Goal: Transaction & Acquisition: Purchase product/service

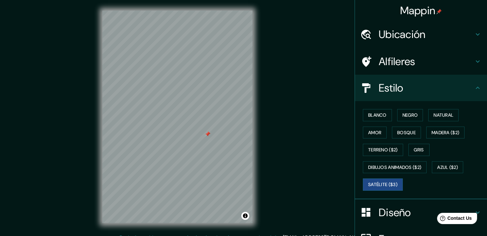
scroll to position [70, 0]
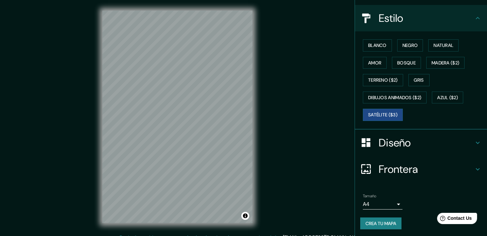
click at [264, 136] on div "Mappin Ubicación Nueva Arica, [GEOGRAPHIC_DATA], Departamento de Lambayeque, [G…" at bounding box center [243, 122] width 487 height 244
click at [407, 47] on button "Negro" at bounding box center [410, 45] width 26 height 12
click at [404, 46] on button "Negro" at bounding box center [410, 45] width 26 height 12
click at [407, 46] on button "Negro" at bounding box center [410, 45] width 26 height 12
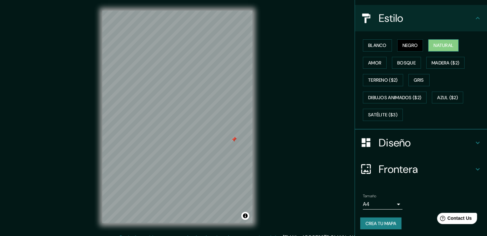
click at [431, 45] on button "Natural" at bounding box center [443, 45] width 30 height 12
click at [375, 66] on button "Amor" at bounding box center [375, 63] width 24 height 12
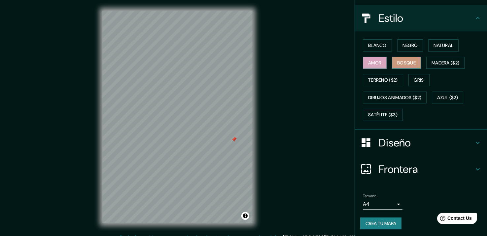
click at [400, 65] on button "Bosque" at bounding box center [406, 63] width 29 height 12
click at [442, 54] on div "Blanco Negro Natural Amor Bosque Madera ($2) Terreno ($2) Gris Dibujos animados…" at bounding box center [423, 80] width 127 height 87
click at [443, 59] on button "Madera ($2)" at bounding box center [445, 63] width 38 height 12
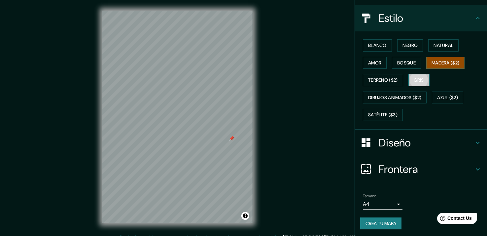
click at [409, 77] on button "Gris" at bounding box center [418, 80] width 21 height 12
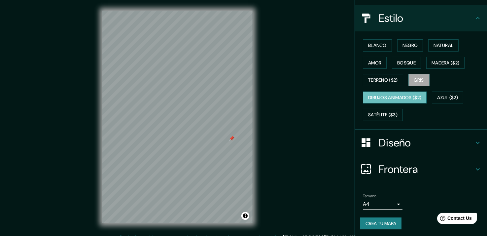
click at [406, 102] on button "Dibujos animados ($2)" at bounding box center [395, 97] width 64 height 12
click at [432, 95] on button "Azul ($2)" at bounding box center [446, 97] width 31 height 12
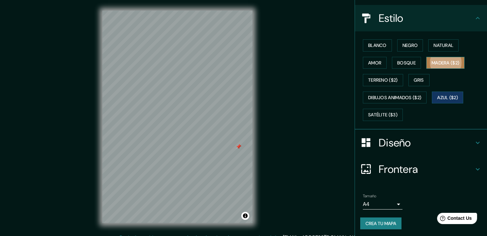
click at [428, 65] on button "Madera ($2)" at bounding box center [445, 63] width 38 height 12
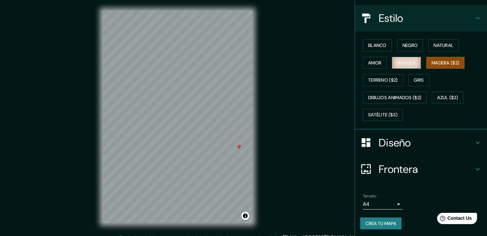
click at [409, 61] on button "Bosque" at bounding box center [406, 63] width 29 height 12
click at [438, 61] on button "Madera ($2)" at bounding box center [445, 63] width 38 height 12
click at [409, 62] on button "Bosque" at bounding box center [406, 63] width 29 height 12
click at [434, 64] on button "Madera ($2)" at bounding box center [445, 63] width 38 height 12
click at [401, 61] on button "Bosque" at bounding box center [406, 63] width 29 height 12
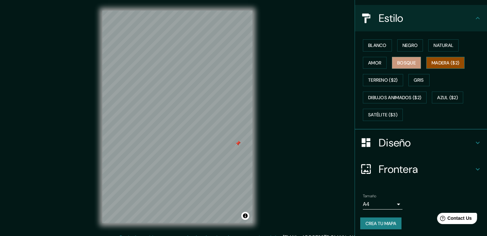
click at [438, 59] on button "Madera ($2)" at bounding box center [445, 63] width 38 height 12
click at [414, 59] on button "Bosque" at bounding box center [406, 63] width 29 height 12
click at [446, 64] on button "Madera ($2)" at bounding box center [445, 63] width 38 height 12
click at [412, 63] on button "Bosque" at bounding box center [406, 63] width 29 height 12
click at [422, 63] on div "Blanco Negro Natural Amor Bosque Madera ($2) Terreno ($2) Gris Dibujos animados…" at bounding box center [423, 80] width 127 height 87
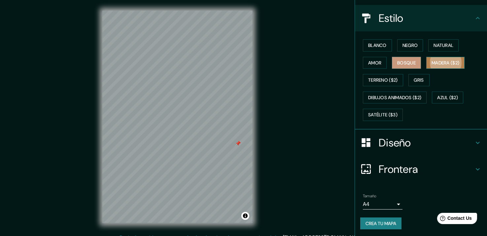
click at [439, 59] on button "Madera ($2)" at bounding box center [445, 63] width 38 height 12
click at [398, 58] on button "Bosque" at bounding box center [406, 63] width 29 height 12
click at [431, 60] on button "Madera ($2)" at bounding box center [445, 63] width 38 height 12
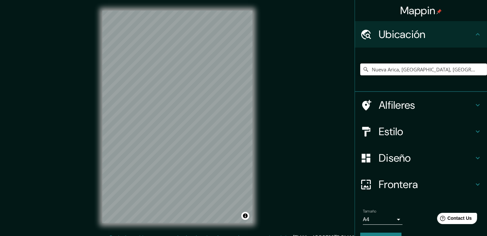
click at [419, 72] on input "Nueva Arica, [GEOGRAPHIC_DATA], [GEOGRAPHIC_DATA], [GEOGRAPHIC_DATA]" at bounding box center [423, 69] width 127 height 12
click at [420, 70] on input "Nueva Arica, [GEOGRAPHIC_DATA], [GEOGRAPHIC_DATA], [GEOGRAPHIC_DATA]" at bounding box center [423, 69] width 127 height 12
paste input "Nueva Arica, [GEOGRAPHIC_DATA], [GEOGRAPHIC_DATA], [GEOGRAPHIC_DATA]"
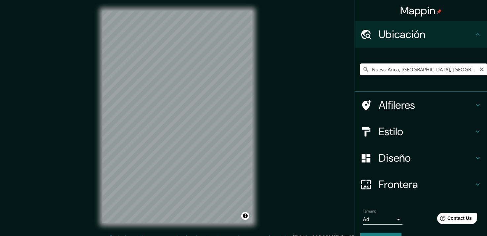
click at [418, 67] on input "Nueva Arica, [GEOGRAPHIC_DATA], [GEOGRAPHIC_DATA], [GEOGRAPHIC_DATA]" at bounding box center [423, 69] width 127 height 12
click at [415, 68] on input "Nueva Arica, [GEOGRAPHIC_DATA], [GEOGRAPHIC_DATA], [GEOGRAPHIC_DATA]" at bounding box center [423, 69] width 127 height 12
drag, startPoint x: 417, startPoint y: 69, endPoint x: 413, endPoint y: 70, distance: 4.1
click at [413, 70] on input "Nueva Arica, [GEOGRAPHIC_DATA], [GEOGRAPHIC_DATA], [GEOGRAPHIC_DATA]" at bounding box center [423, 69] width 127 height 12
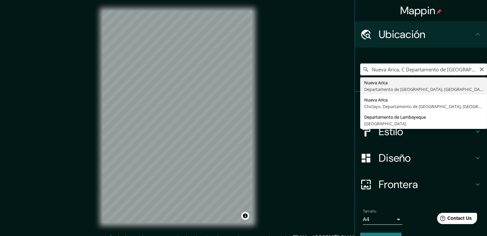
type input "Nueva Arica, Departamento de [GEOGRAPHIC_DATA], [GEOGRAPHIC_DATA]"
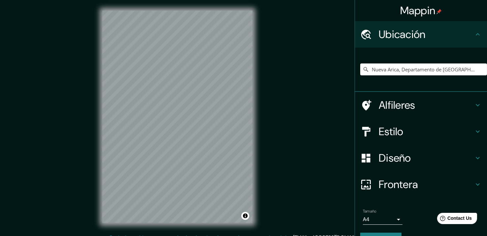
drag, startPoint x: 427, startPoint y: 124, endPoint x: 427, endPoint y: 130, distance: 5.3
click at [428, 125] on h4 "Estilo" at bounding box center [425, 131] width 95 height 13
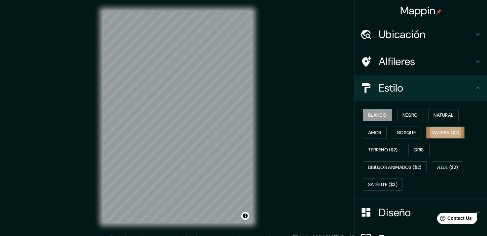
click at [442, 131] on button "Madera ($2)" at bounding box center [445, 132] width 38 height 12
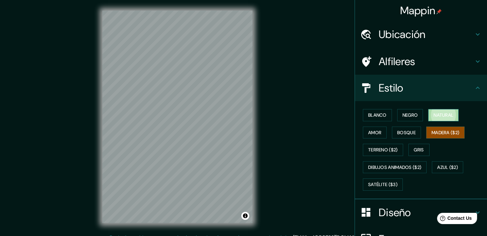
click at [432, 114] on button "Natural" at bounding box center [443, 115] width 30 height 12
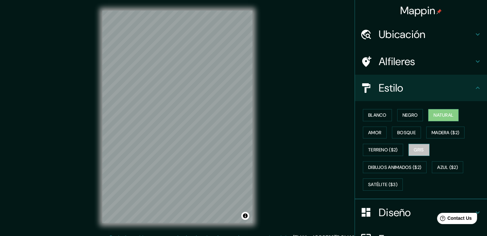
click at [418, 150] on button "Gris" at bounding box center [418, 150] width 21 height 12
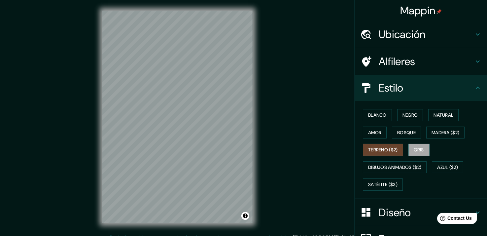
click at [390, 151] on button "Terreno ($2)" at bounding box center [383, 150] width 40 height 12
click at [388, 160] on div "Blanco Negro Natural Amor Bosque Madera ($2) Terreno ($2) Gris Dibujos animados…" at bounding box center [423, 149] width 127 height 87
click at [437, 163] on button "Azul ($2)" at bounding box center [446, 167] width 31 height 12
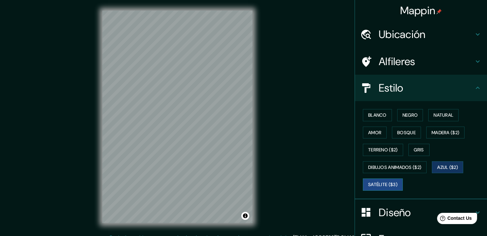
click at [371, 182] on button "Satélite ($3)" at bounding box center [383, 184] width 40 height 12
click at [420, 149] on button "Gris" at bounding box center [418, 150] width 21 height 12
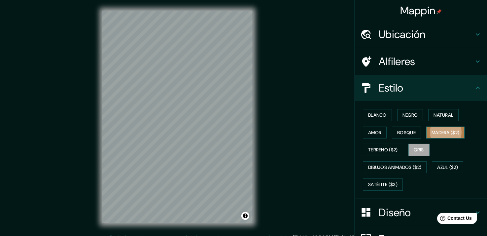
click at [431, 133] on button "Madera ($2)" at bounding box center [445, 132] width 38 height 12
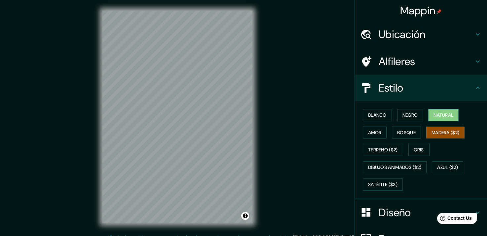
click at [438, 113] on button "Natural" at bounding box center [443, 115] width 30 height 12
click at [378, 128] on button "Amor" at bounding box center [375, 132] width 24 height 12
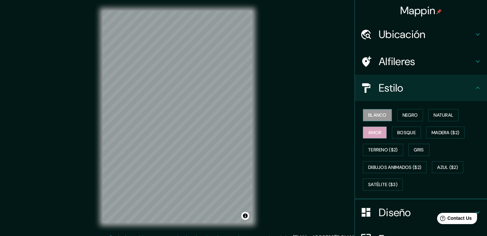
click at [379, 118] on button "Blanco" at bounding box center [377, 115] width 29 height 12
click at [397, 119] on button "Negro" at bounding box center [410, 115] width 26 height 12
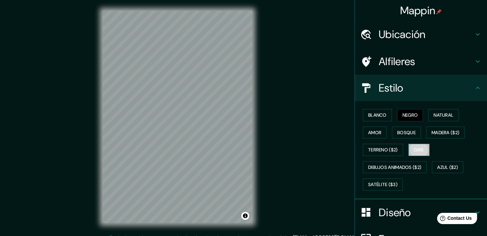
click at [408, 152] on button "Gris" at bounding box center [418, 150] width 21 height 12
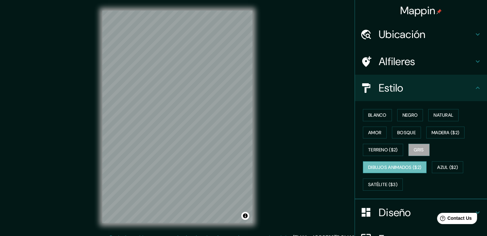
click at [402, 161] on button "Dibujos animados ($2)" at bounding box center [395, 167] width 64 height 12
click at [393, 153] on button "Terreno ($2)" at bounding box center [383, 150] width 40 height 12
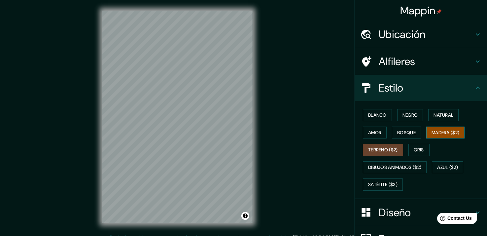
click at [438, 129] on button "Madera ($2)" at bounding box center [445, 132] width 38 height 12
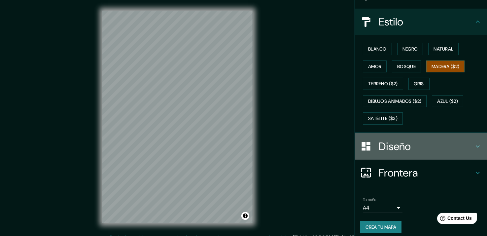
click at [421, 152] on div "Diseño" at bounding box center [421, 146] width 132 height 26
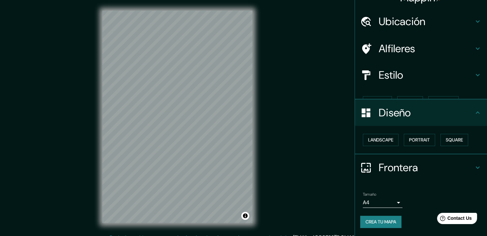
scroll to position [1, 0]
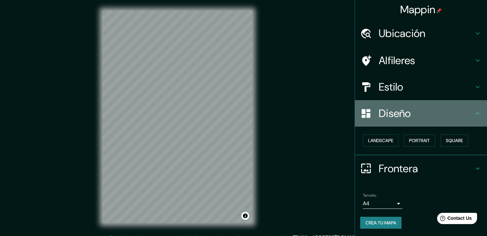
click at [453, 122] on div "Diseño" at bounding box center [421, 113] width 132 height 26
click at [402, 115] on h4 "Diseño" at bounding box center [425, 113] width 95 height 13
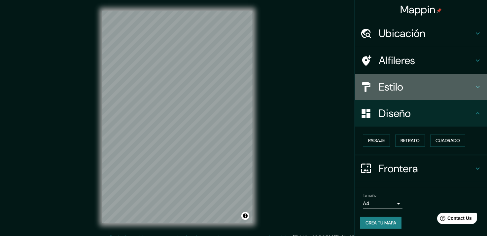
click at [441, 95] on div "Estilo" at bounding box center [421, 87] width 132 height 26
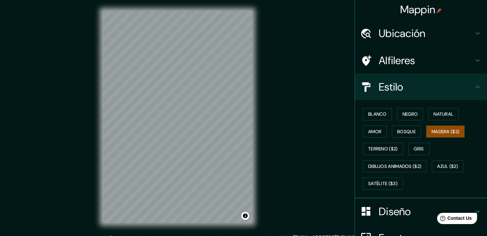
click at [441, 95] on div "Estilo" at bounding box center [421, 87] width 132 height 26
click at [418, 207] on h4 "Diseño" at bounding box center [425, 211] width 95 height 13
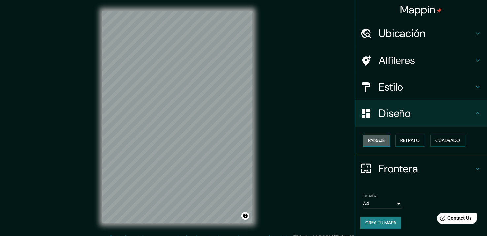
click at [372, 140] on button "Paisaje" at bounding box center [376, 140] width 27 height 12
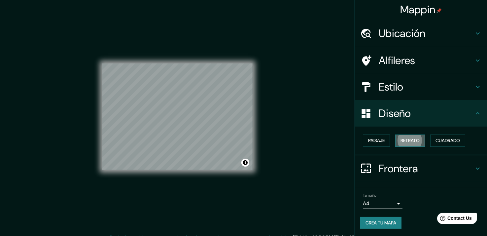
click at [402, 141] on button "Retrato" at bounding box center [410, 140] width 30 height 12
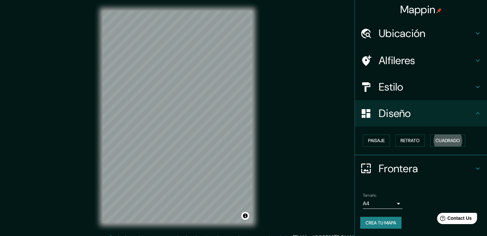
drag, startPoint x: 446, startPoint y: 139, endPoint x: 446, endPoint y: 165, distance: 25.7
click at [446, 165] on ul "Ubicación Nueva Arica, Departamento de Lambayeque, Perú Alfileres Estilo Diseño…" at bounding box center [421, 128] width 132 height 216
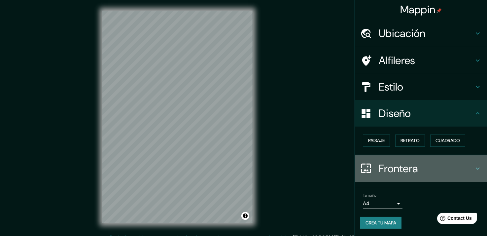
click at [427, 168] on h4 "Frontera" at bounding box center [425, 168] width 95 height 13
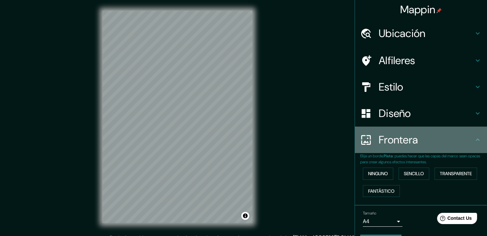
click at [441, 146] on div "Frontera" at bounding box center [421, 139] width 132 height 26
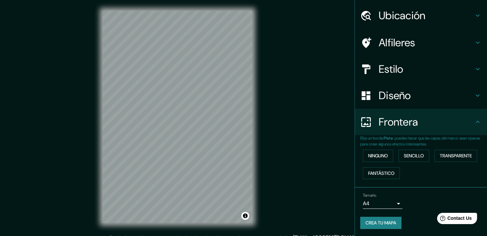
scroll to position [0, 0]
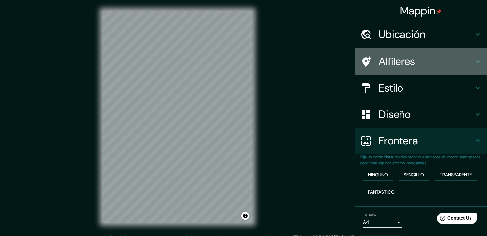
click at [428, 65] on h4 "Alfileres" at bounding box center [425, 61] width 95 height 13
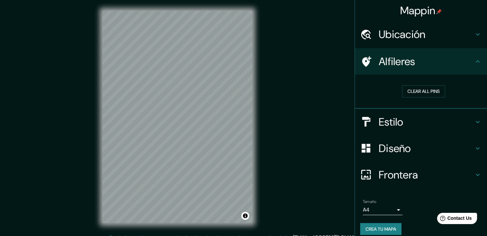
click at [428, 66] on h4 "Alfileres" at bounding box center [425, 61] width 95 height 13
click at [442, 120] on h4 "Estilo" at bounding box center [425, 121] width 95 height 13
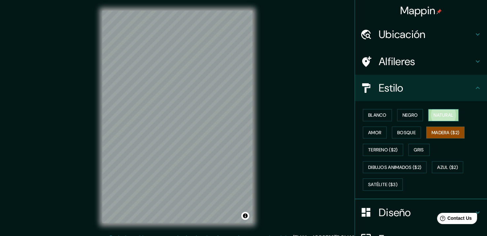
click at [441, 117] on button "Natural" at bounding box center [443, 115] width 30 height 12
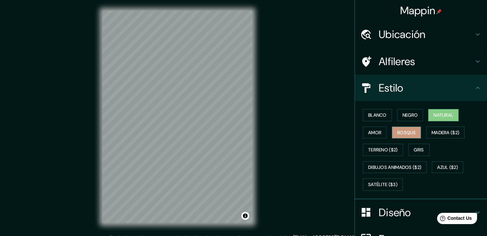
click at [407, 127] on button "Bosque" at bounding box center [406, 132] width 29 height 12
click at [377, 132] on button "Amor" at bounding box center [375, 132] width 24 height 12
